Goal: Navigation & Orientation: Find specific page/section

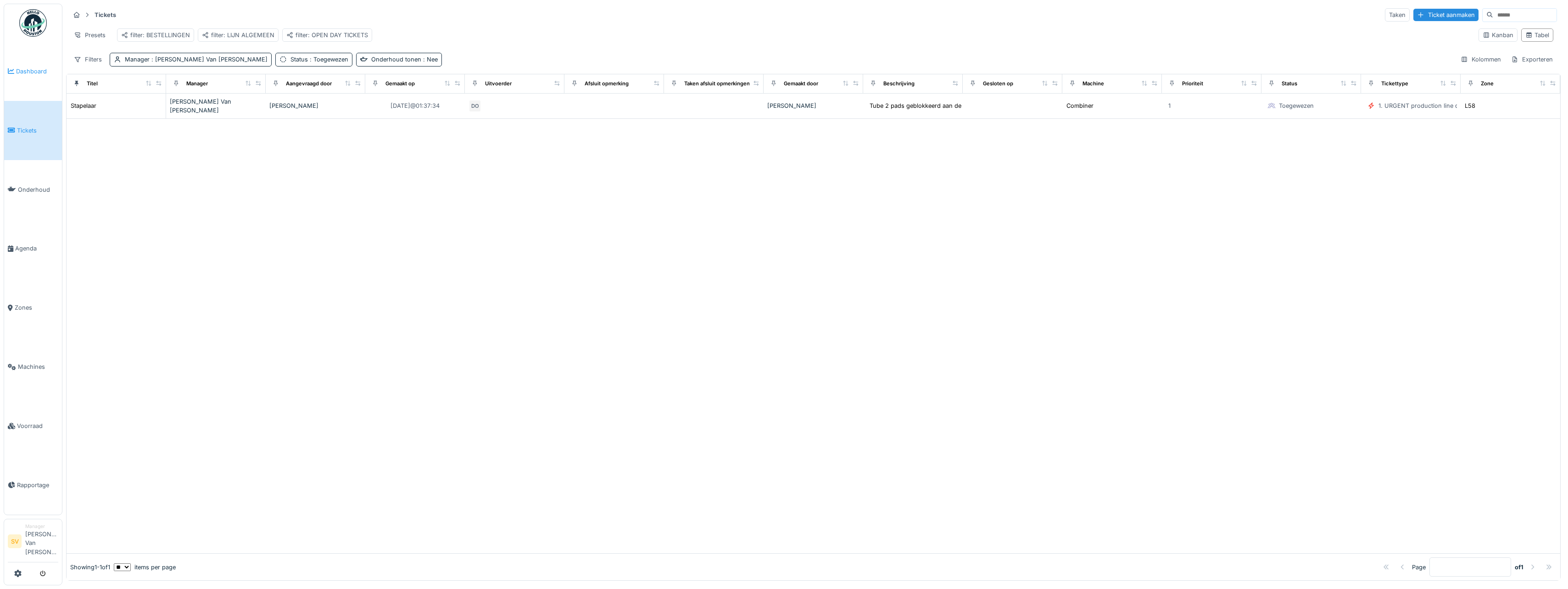
click at [32, 74] on span "Dashboard" at bounding box center [37, 71] width 43 height 9
